Goal: Task Accomplishment & Management: Manage account settings

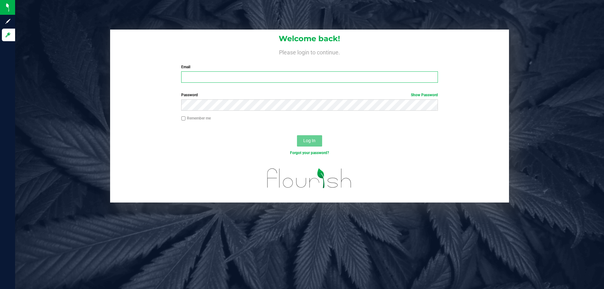
click at [198, 76] on input "Email" at bounding box center [309, 76] width 257 height 11
type input "sharper@liveparallel.com"
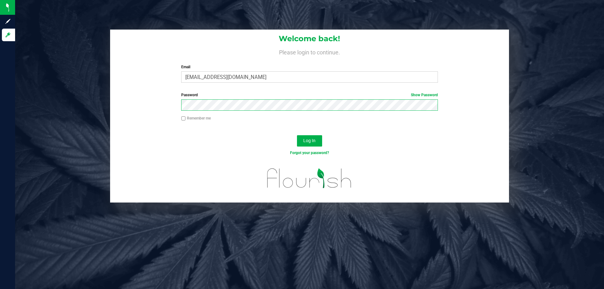
click at [297, 135] on button "Log In" at bounding box center [309, 140] width 25 height 11
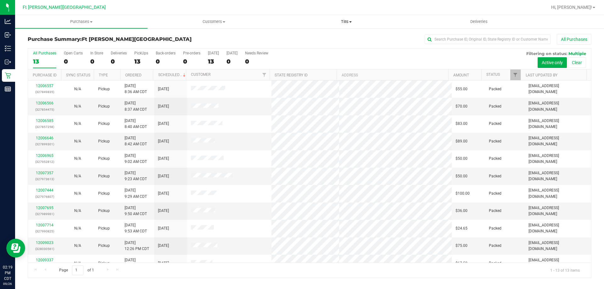
click at [347, 16] on uib-tab-heading "Tills Manage tills Reconcile e-payments" at bounding box center [347, 21] width 132 height 13
click at [293, 40] on span "Manage tills" at bounding box center [301, 37] width 43 height 5
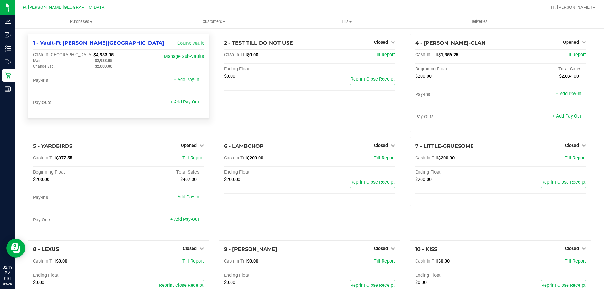
click at [190, 43] on link "Count Vault" at bounding box center [190, 43] width 27 height 6
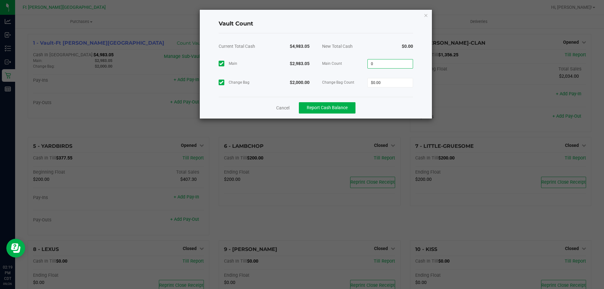
click at [406, 64] on input "0" at bounding box center [390, 64] width 45 height 9
type input "$2,983.05"
type input "$2,000.00"
click at [314, 76] on div "$2,000.00" at bounding box center [290, 82] width 52 height 19
click at [314, 115] on div "Cancel Report Cash Balance" at bounding box center [316, 108] width 195 height 22
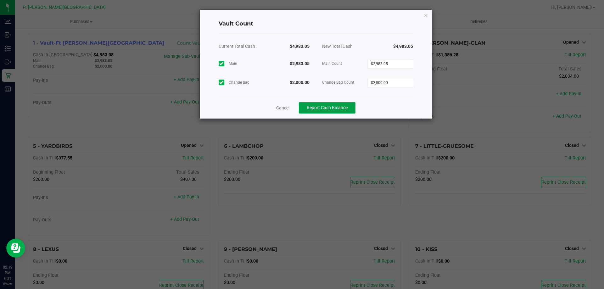
click at [320, 104] on button "Report Cash Balance" at bounding box center [327, 107] width 57 height 11
